Goal: Information Seeking & Learning: Learn about a topic

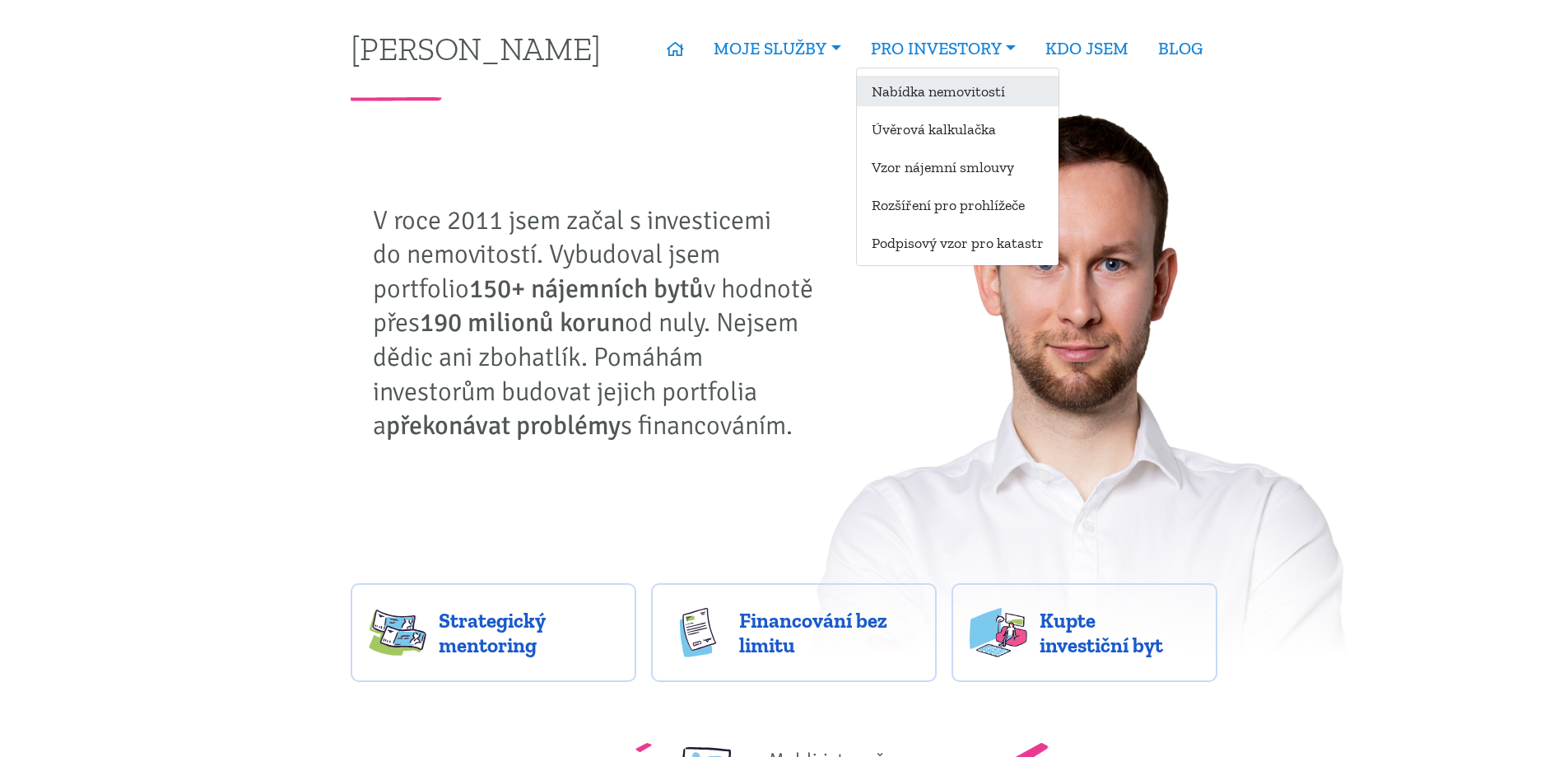
click at [933, 88] on link "Nabídka nemovitostí" at bounding box center [957, 91] width 201 height 30
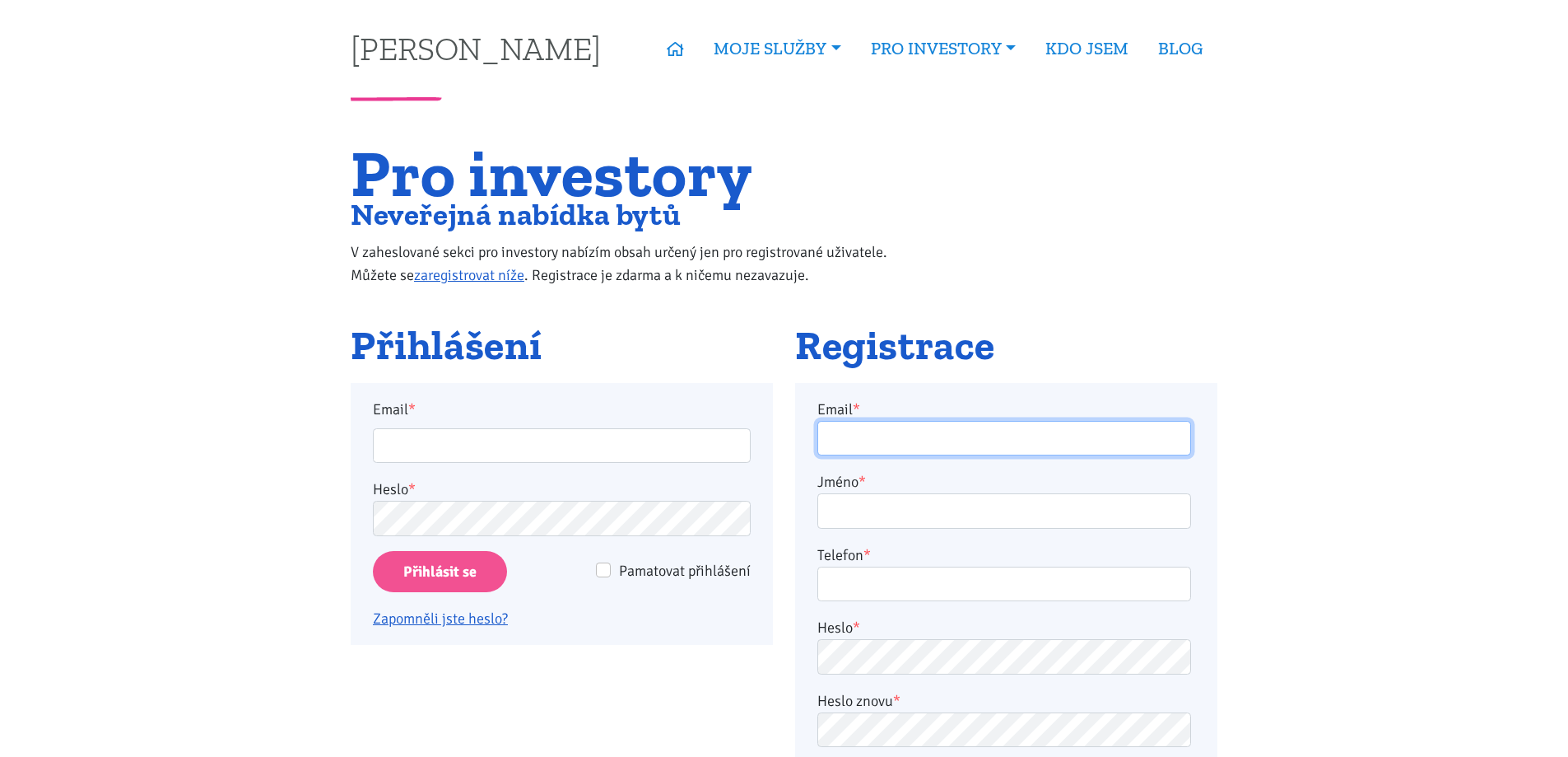
type input "[EMAIL_ADDRESS][DOMAIN_NAME]"
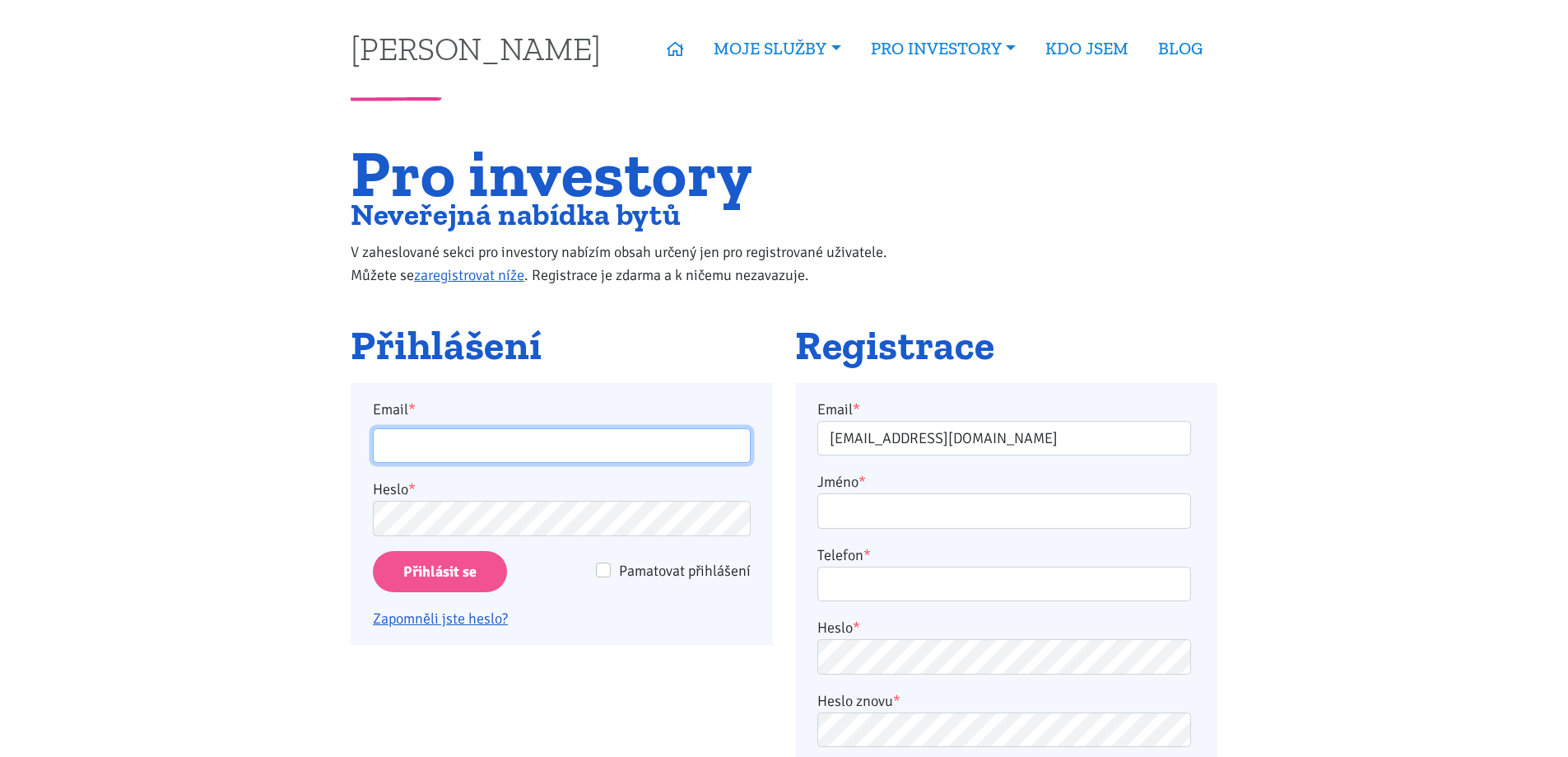
type input "[EMAIL_ADDRESS][DOMAIN_NAME]"
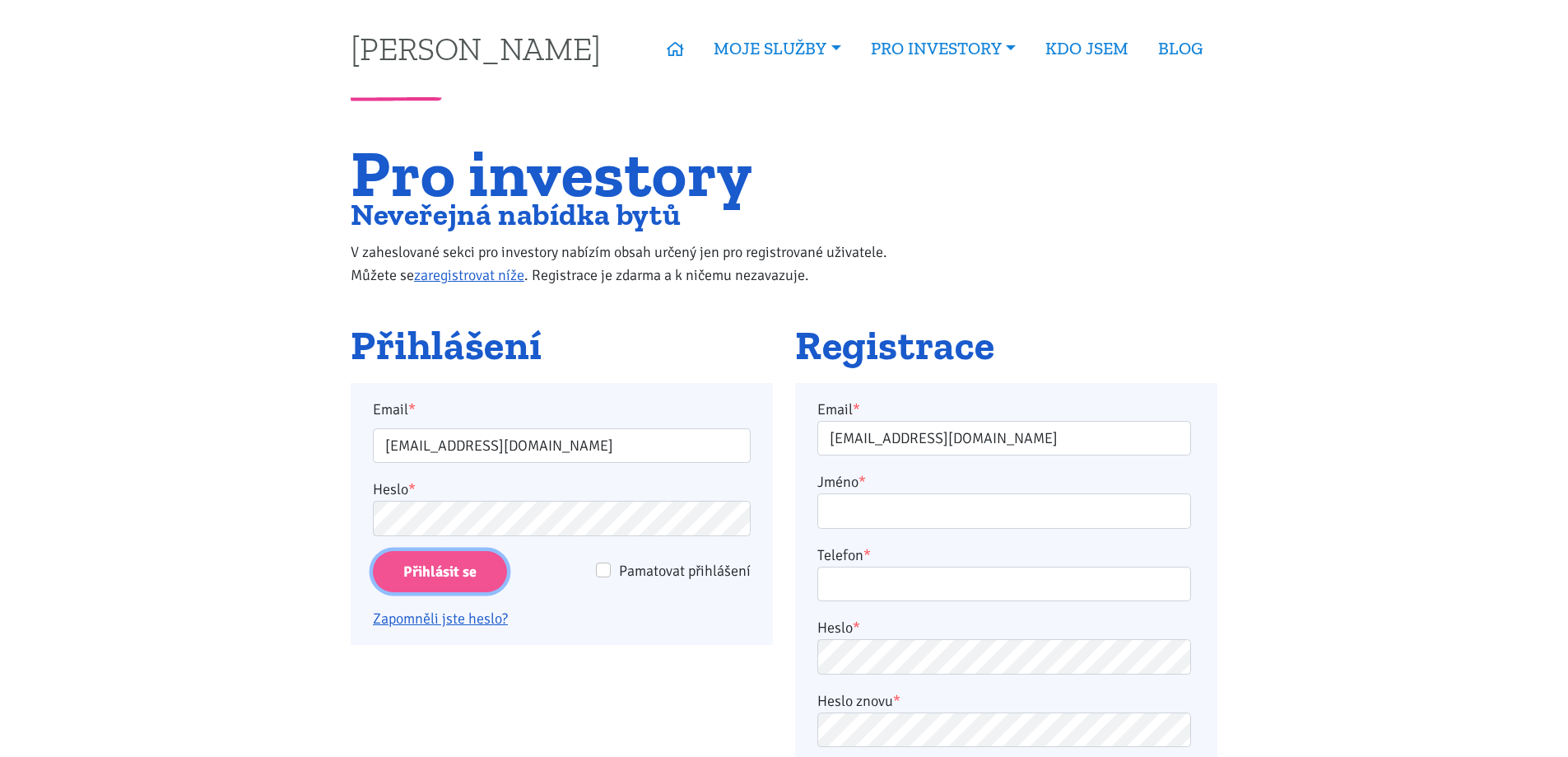
click at [428, 573] on input "Přihlásit se" at bounding box center [440, 572] width 134 height 42
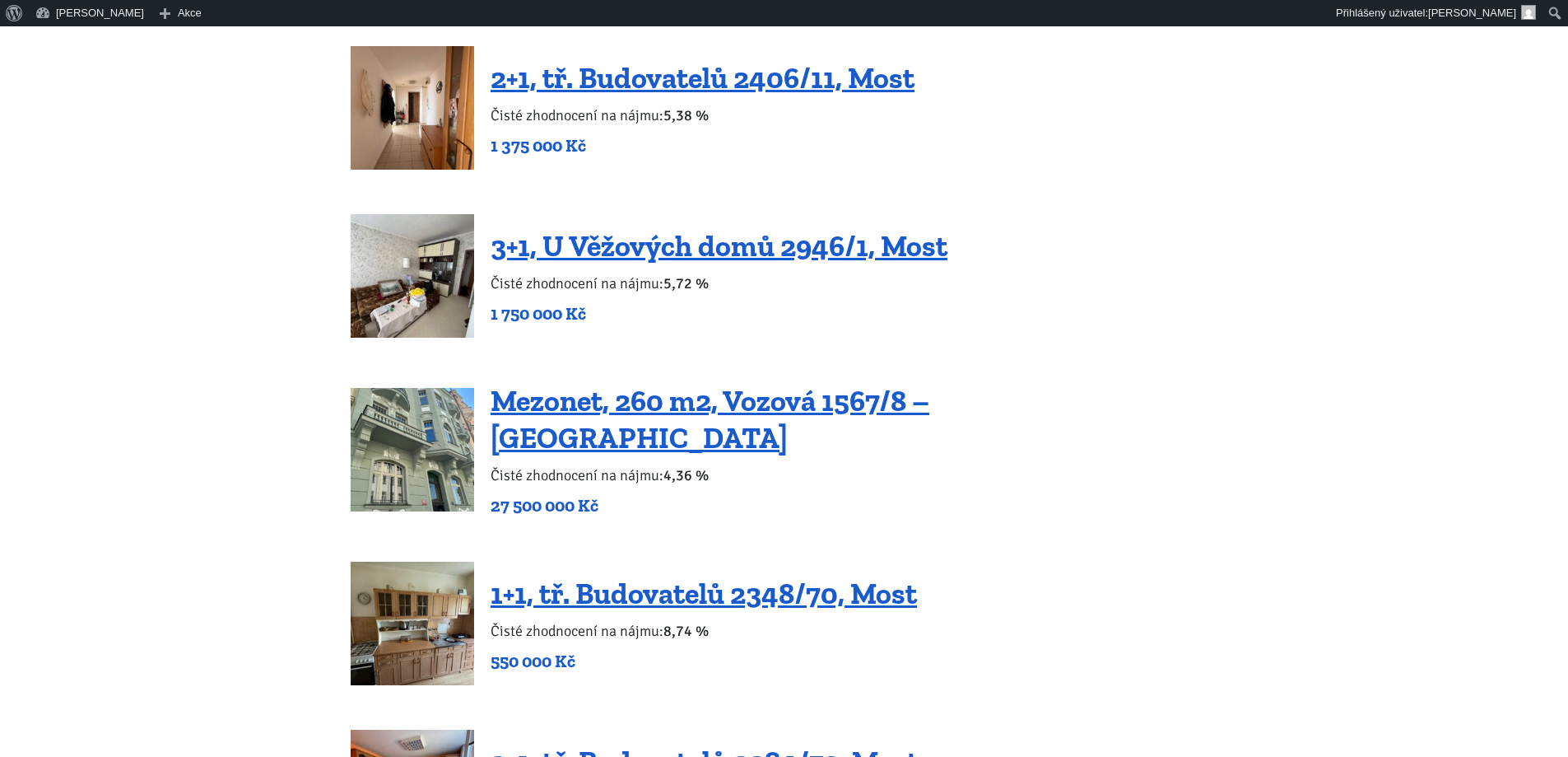
scroll to position [2553, 0]
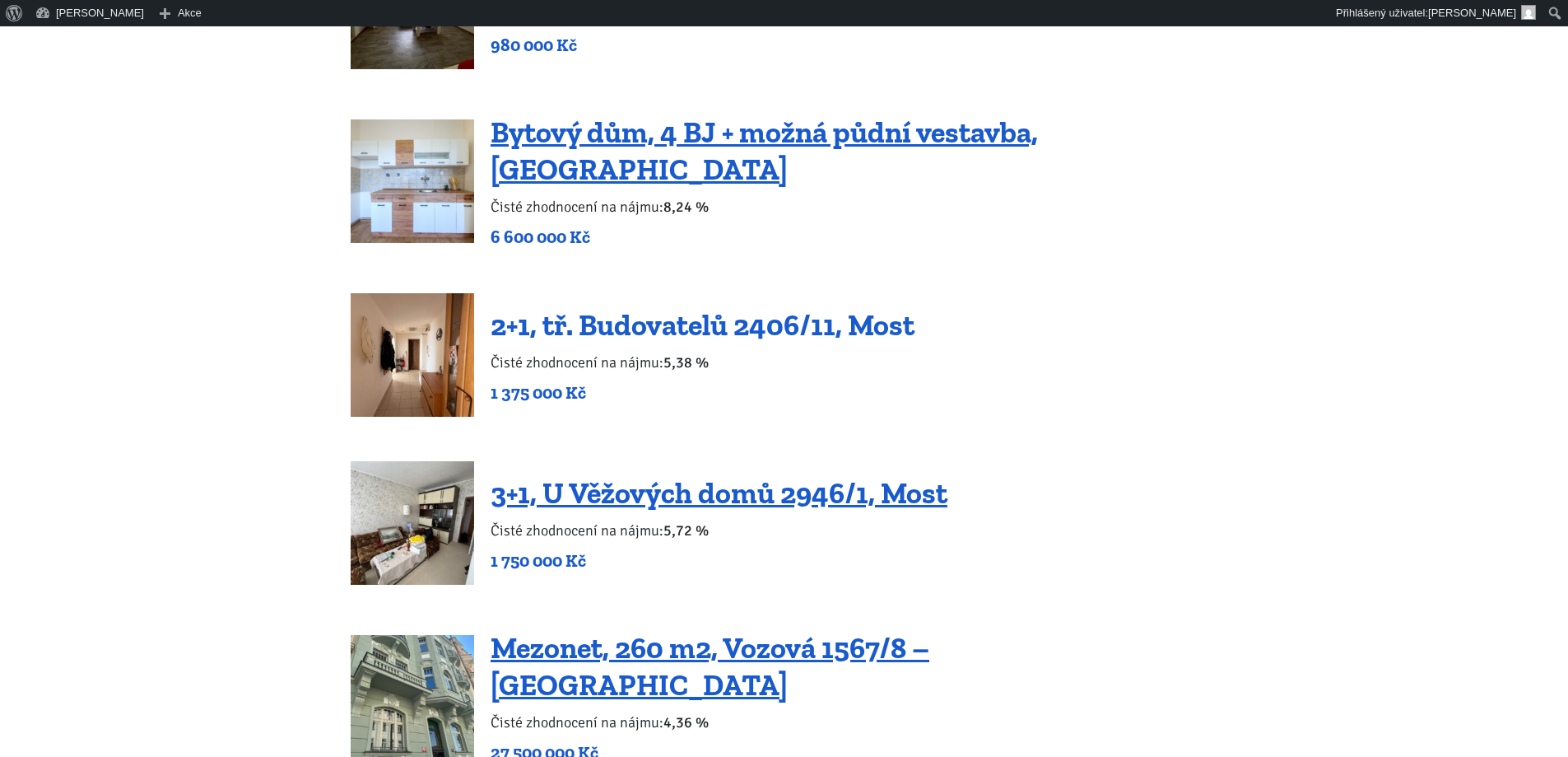
click at [737, 307] on link "2+1, tř. Budovatelů 2406/11, Most" at bounding box center [702, 324] width 424 height 35
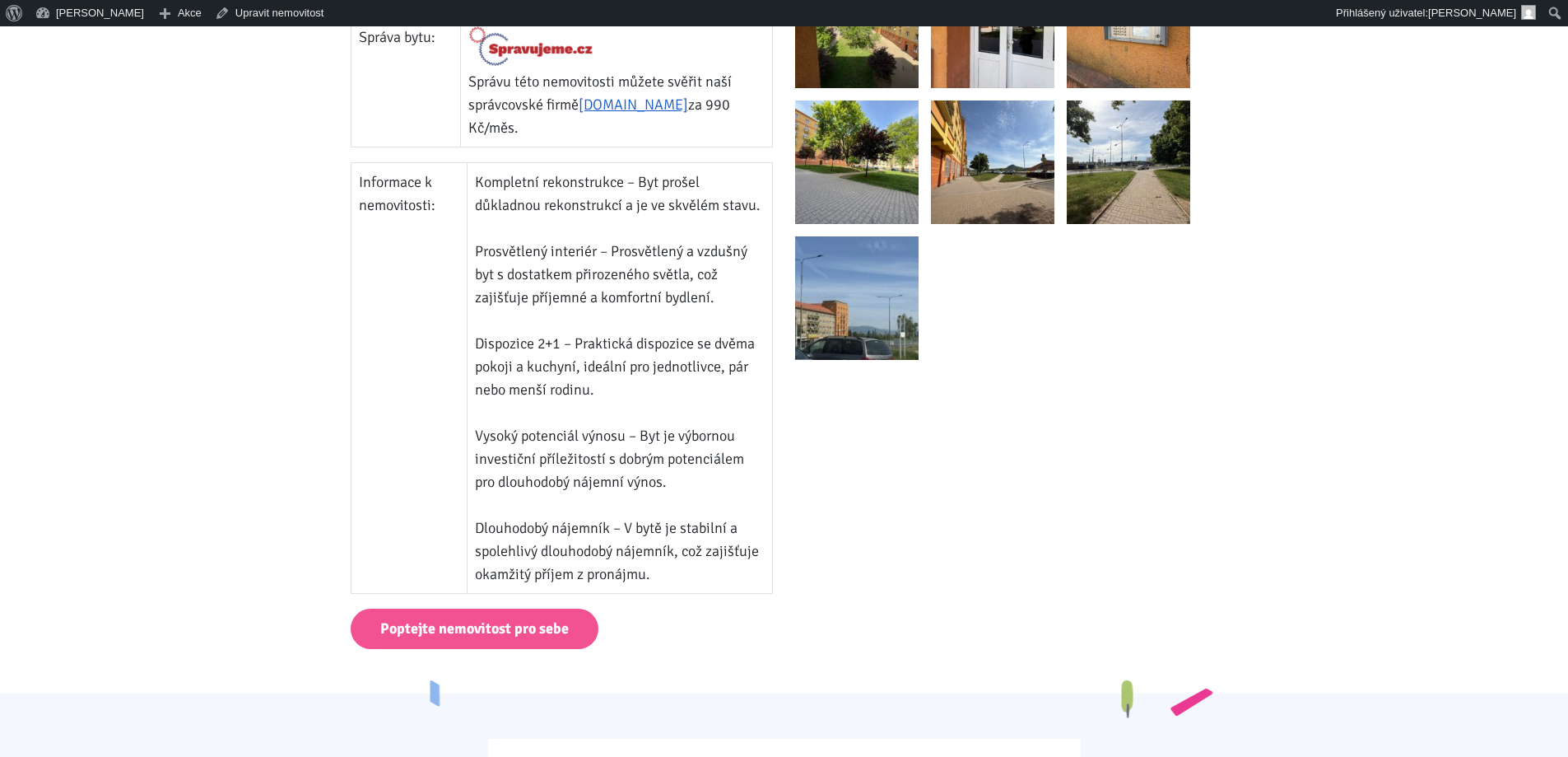
scroll to position [989, 0]
